Goal: Task Accomplishment & Management: Manage account settings

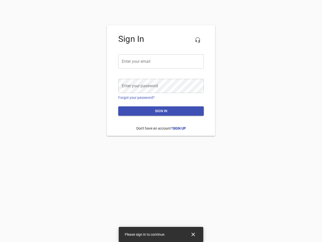
click at [198, 40] on icon "button" at bounding box center [198, 40] width 6 height 6
click at [161, 61] on input "email" at bounding box center [161, 61] width 86 height 14
click at [193, 234] on icon "Close" at bounding box center [194, 234] width 4 height 4
